Goal: Transaction & Acquisition: Purchase product/service

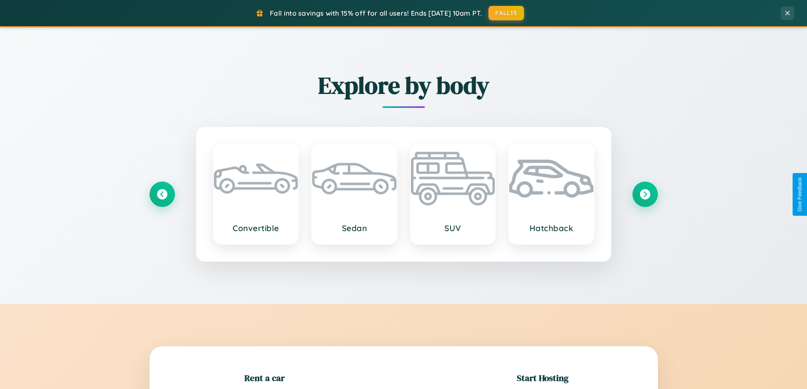
scroll to position [183, 0]
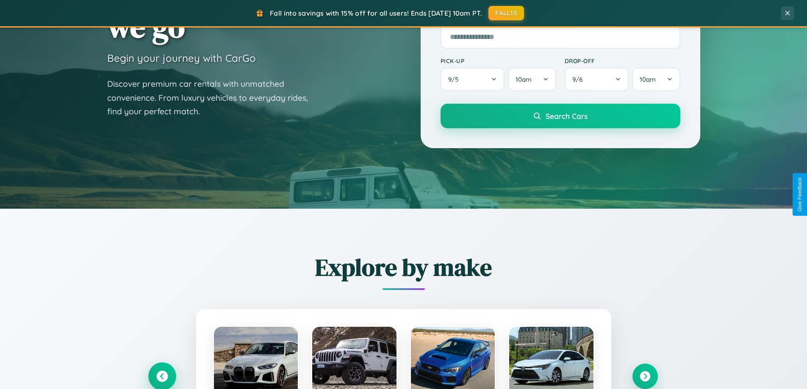
click at [162, 377] on icon at bounding box center [161, 376] width 11 height 11
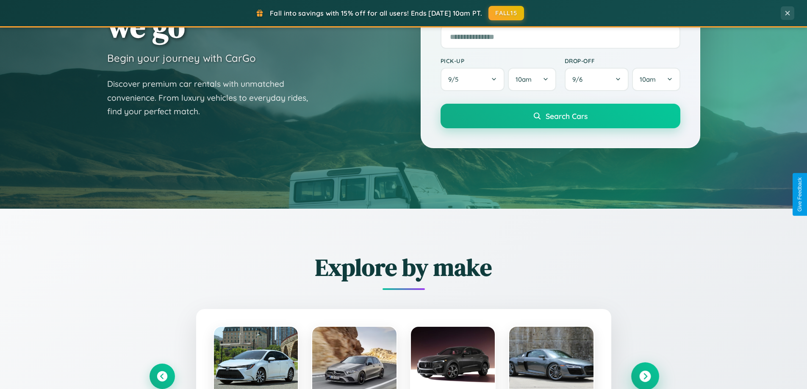
click at [645, 376] on icon at bounding box center [644, 376] width 11 height 11
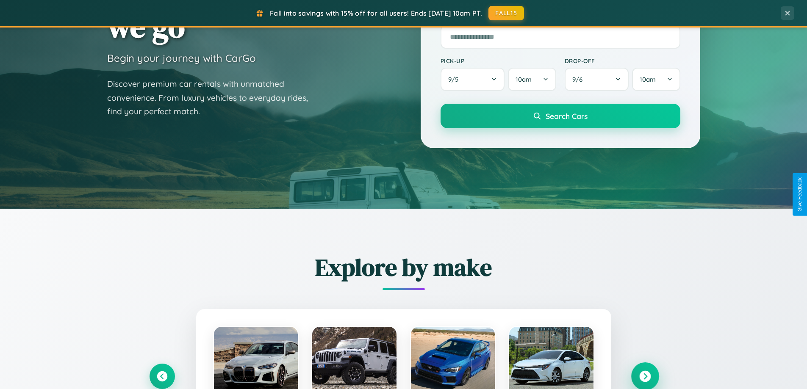
click at [645, 376] on icon at bounding box center [644, 376] width 11 height 11
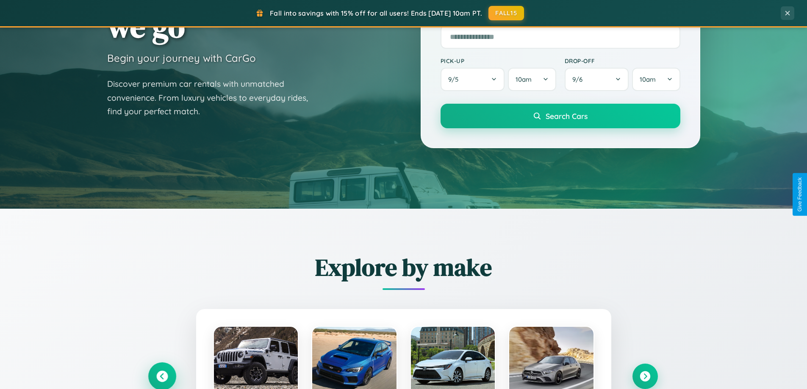
click at [162, 376] on icon at bounding box center [161, 376] width 11 height 11
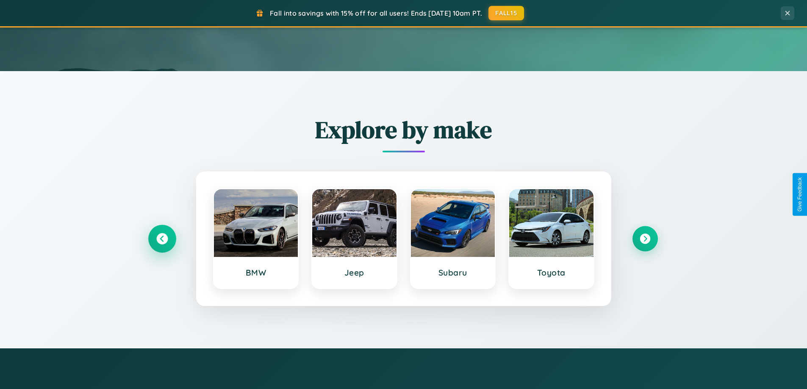
scroll to position [1361, 0]
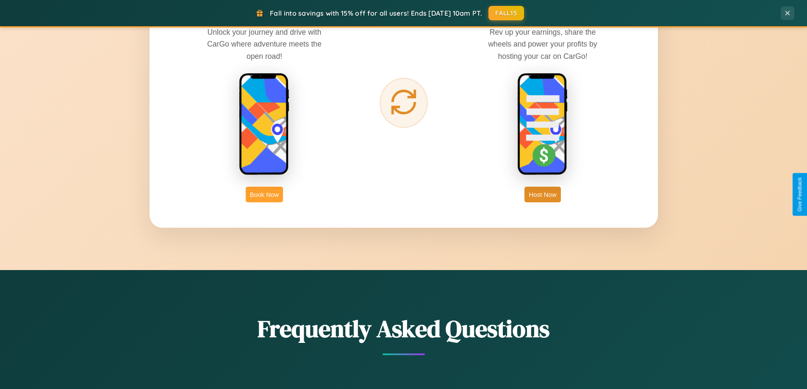
click at [264, 194] on button "Book Now" at bounding box center [264, 195] width 37 height 16
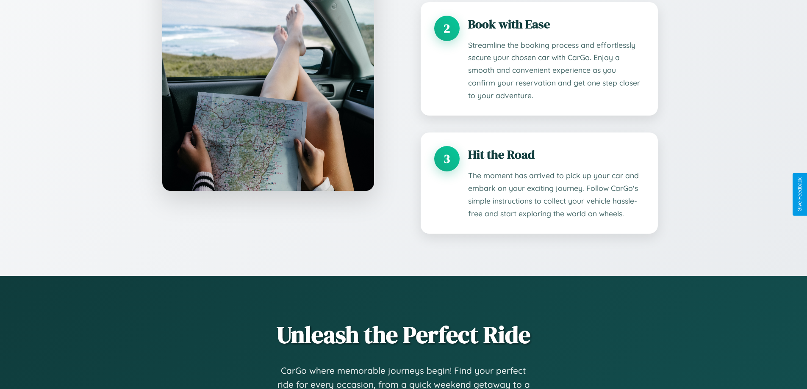
scroll to position [1345, 0]
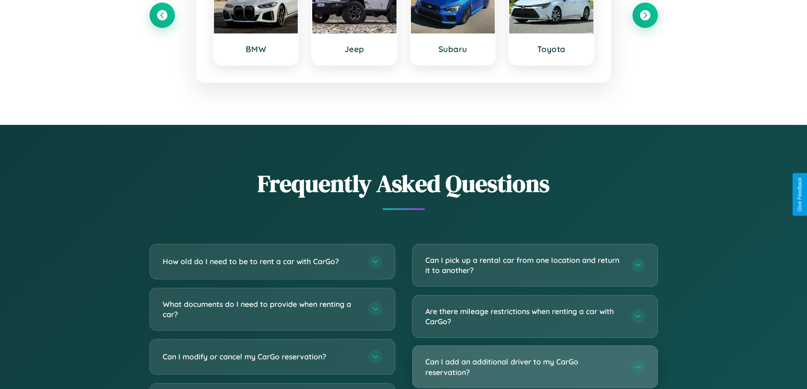
click at [535, 368] on h3 "Can I add an additional driver to my CarGo reservation?" at bounding box center [523, 367] width 197 height 21
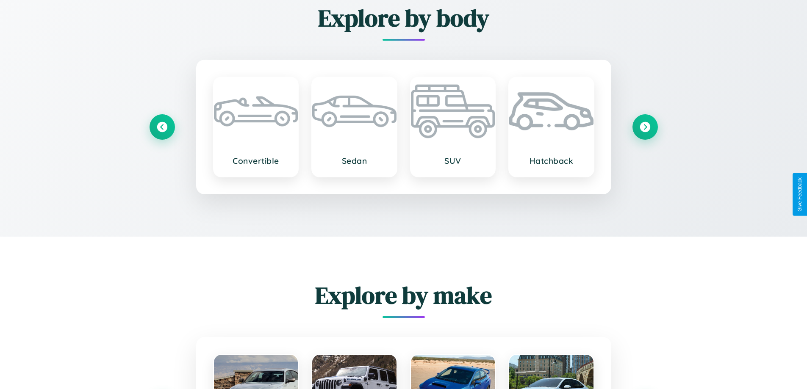
scroll to position [1243, 0]
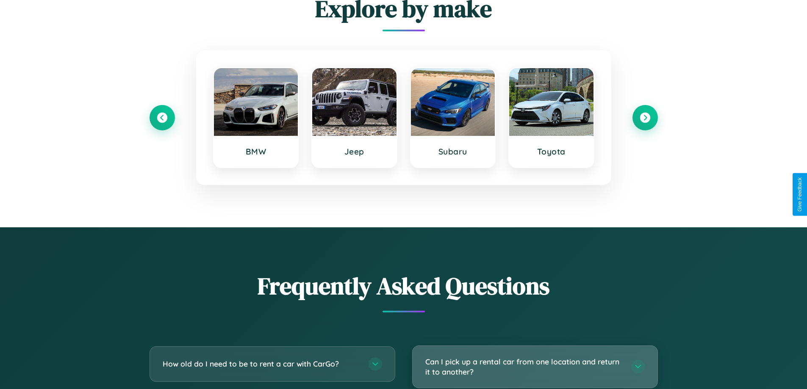
click at [535, 367] on h3 "Can I pick up a rental car from one location and return it to another?" at bounding box center [523, 367] width 197 height 21
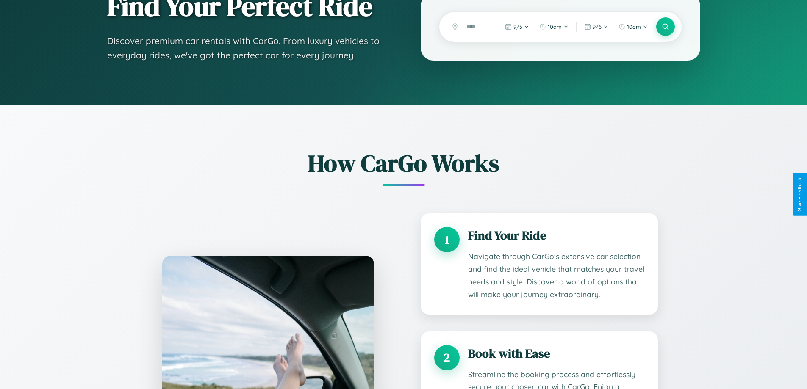
scroll to position [0, 0]
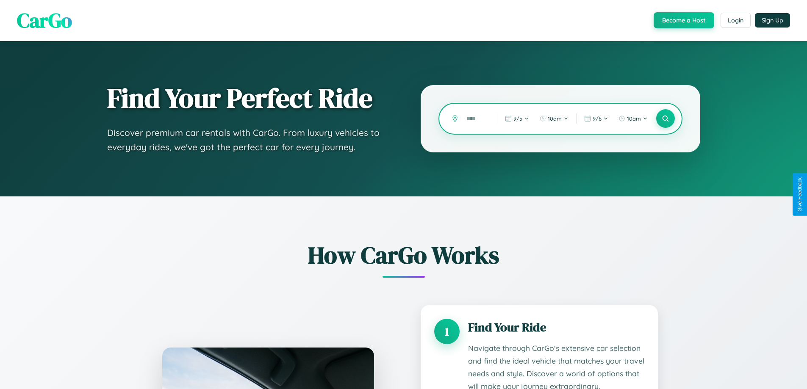
click at [475, 119] on input "text" at bounding box center [475, 118] width 26 height 15
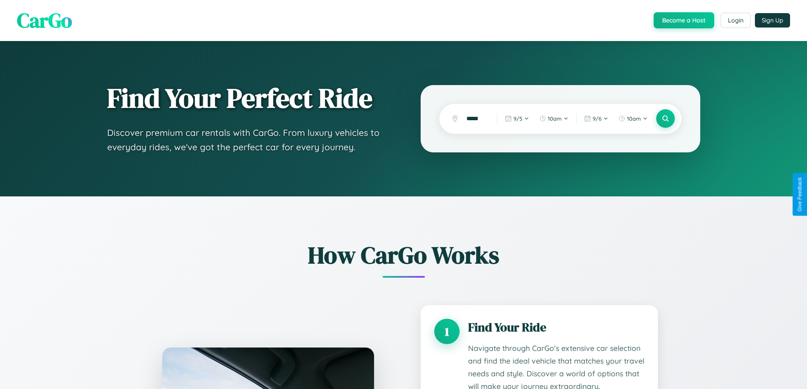
scroll to position [1350, 0]
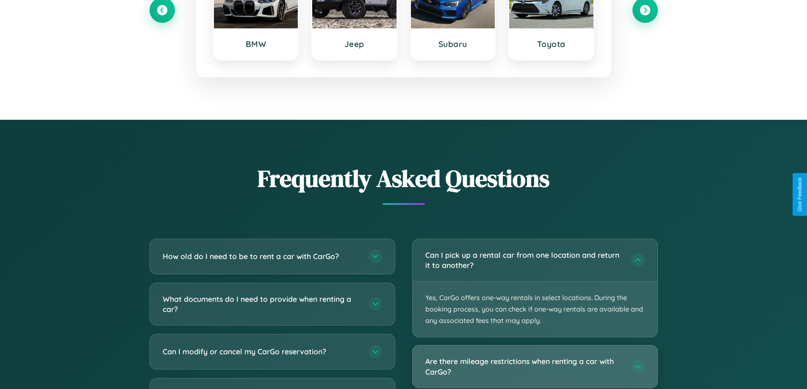
click at [535, 367] on h3 "Are there mileage restrictions when renting a car with CarGo?" at bounding box center [523, 366] width 197 height 21
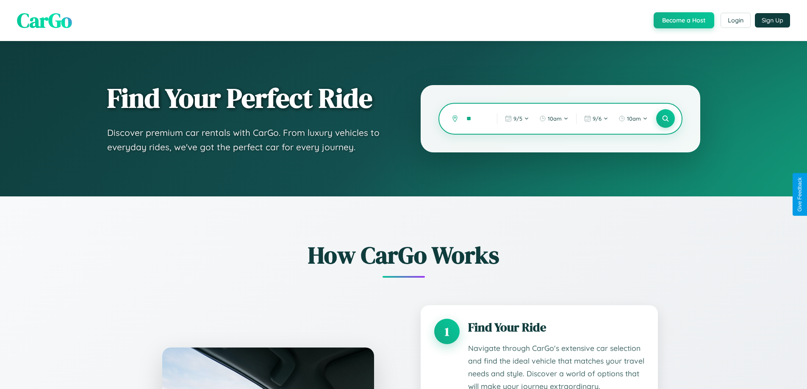
type input "*"
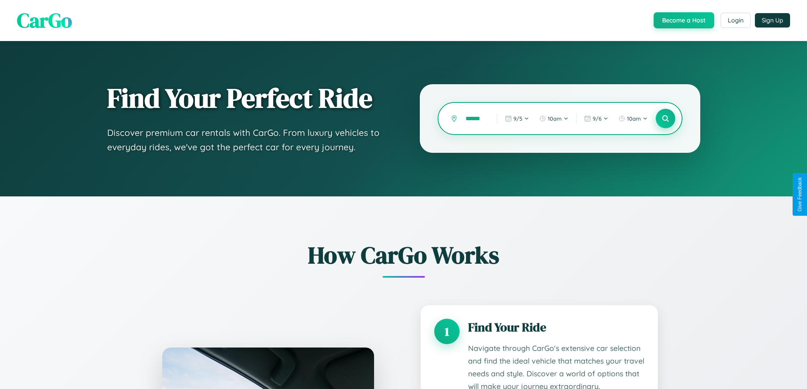
type input "******"
click at [665, 119] on icon at bounding box center [665, 119] width 8 height 8
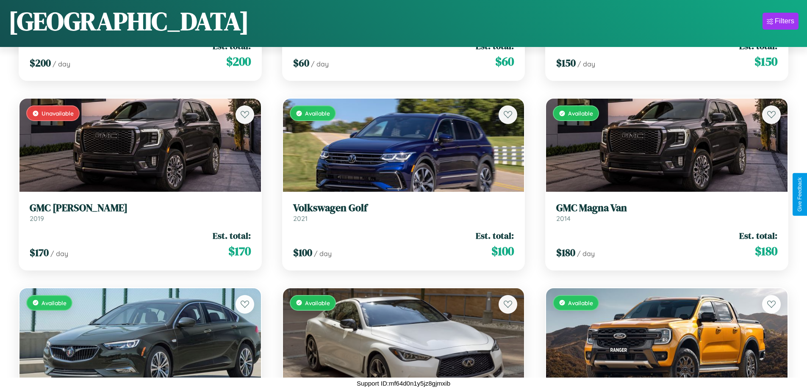
scroll to position [8658, 0]
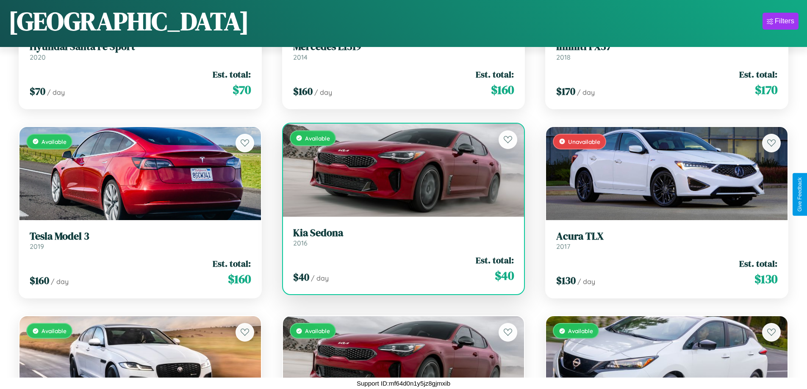
click at [400, 171] on div "Available" at bounding box center [404, 170] width 242 height 93
click at [400, 170] on div "Available" at bounding box center [404, 170] width 242 height 93
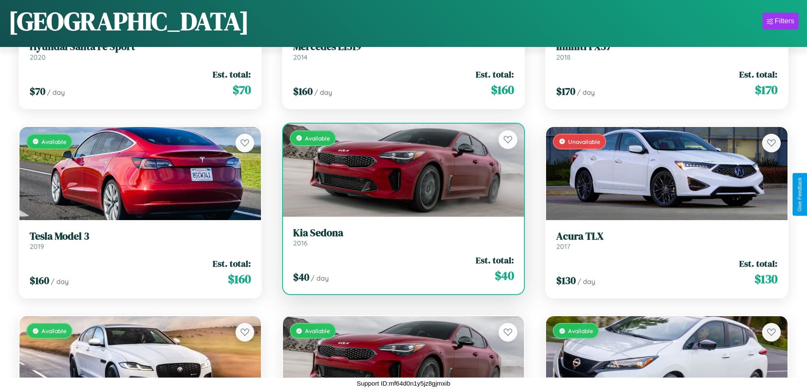
click at [400, 170] on div "Available" at bounding box center [404, 170] width 242 height 93
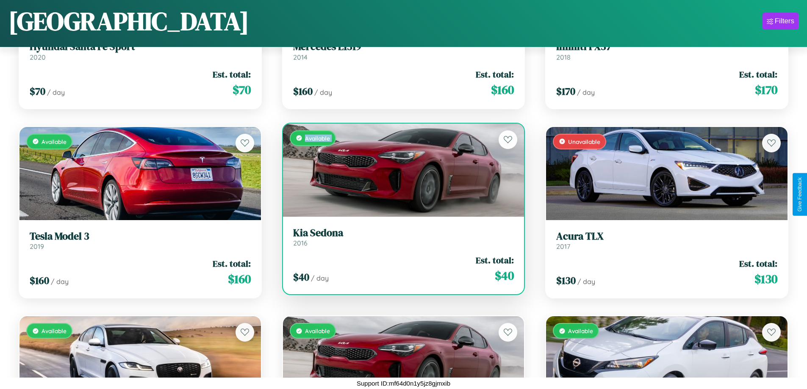
click at [400, 170] on div "Available" at bounding box center [404, 170] width 242 height 93
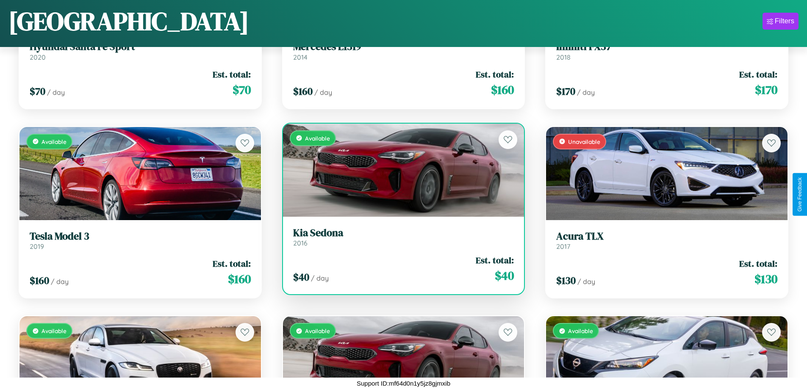
click at [400, 170] on div "Available" at bounding box center [404, 170] width 242 height 93
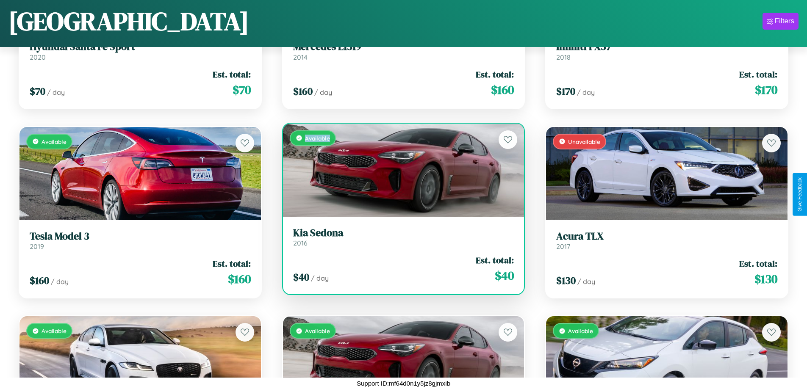
click at [400, 170] on div "Available" at bounding box center [404, 170] width 242 height 93
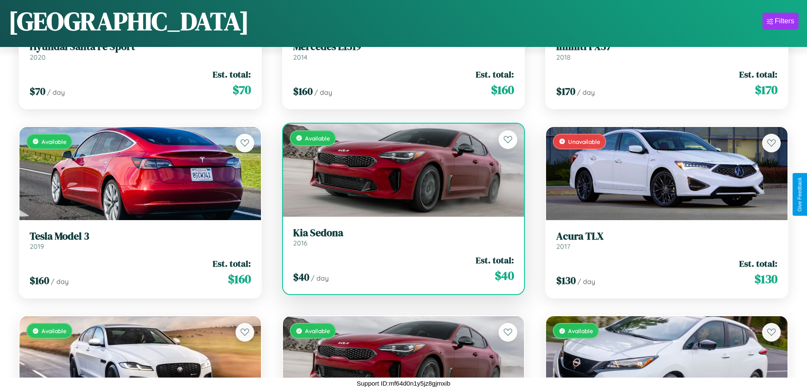
click at [400, 237] on h3 "Kia Sedona" at bounding box center [403, 233] width 221 height 12
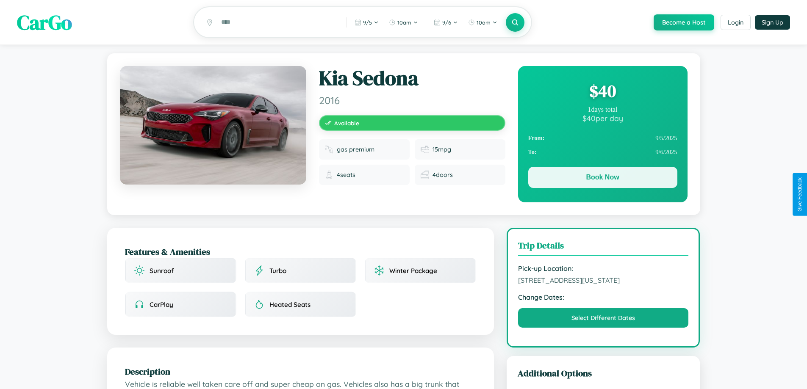
click at [603, 179] on button "Book Now" at bounding box center [602, 177] width 149 height 21
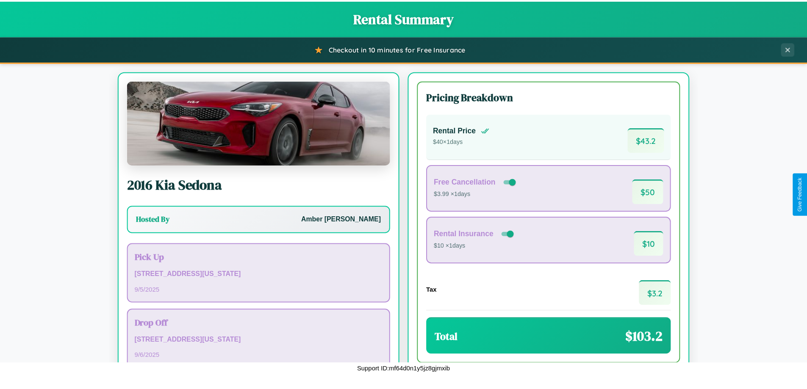
scroll to position [58, 0]
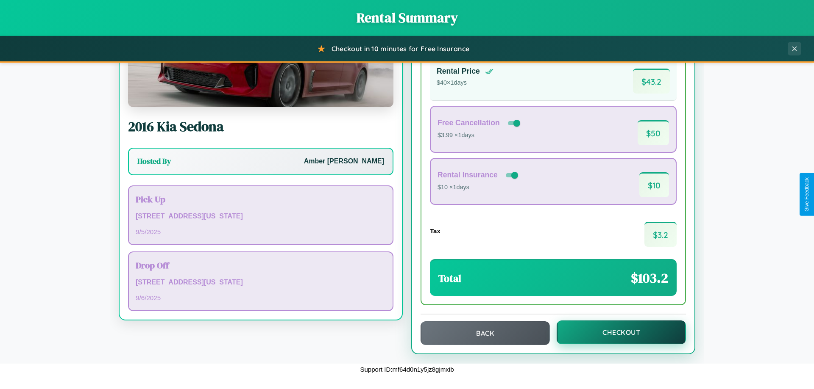
click at [615, 333] on button "Checkout" at bounding box center [620, 333] width 129 height 24
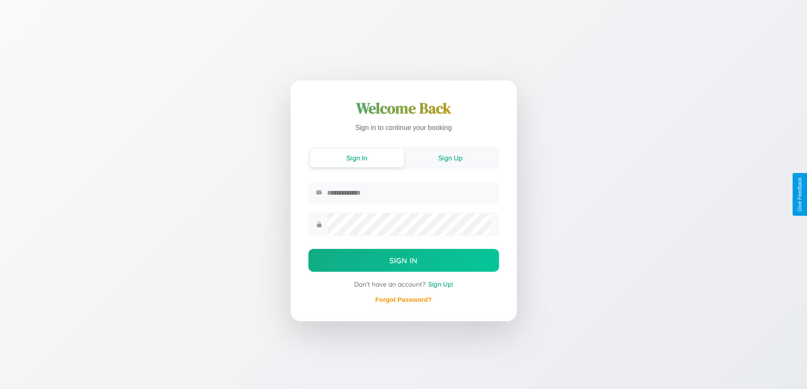
click at [450, 158] on button "Sign Up" at bounding box center [451, 158] width 94 height 19
